Goal: Consume media (video, audio)

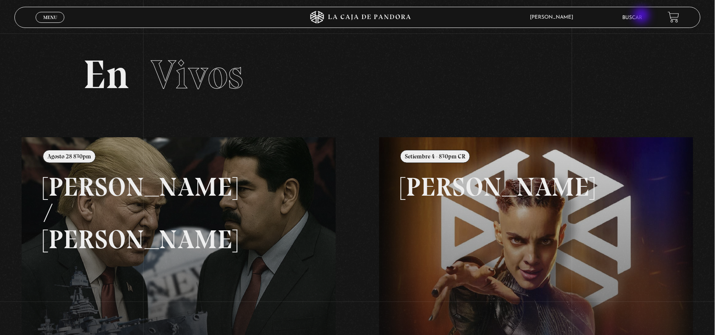
click at [643, 16] on link "Buscar" at bounding box center [633, 17] width 20 height 5
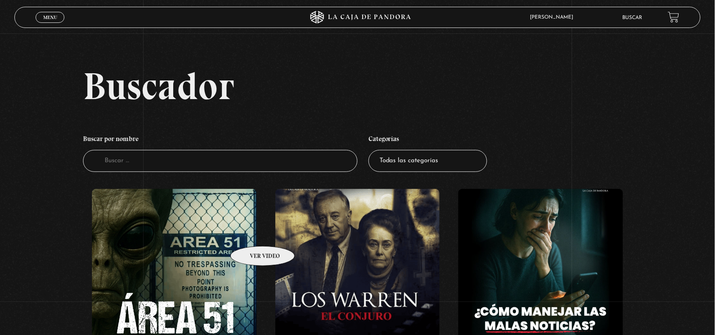
click at [167, 284] on figure at bounding box center [174, 265] width 165 height 152
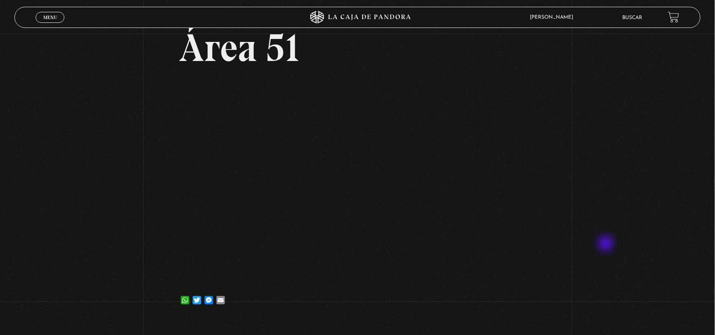
scroll to position [53, 0]
